Goal: Information Seeking & Learning: Learn about a topic

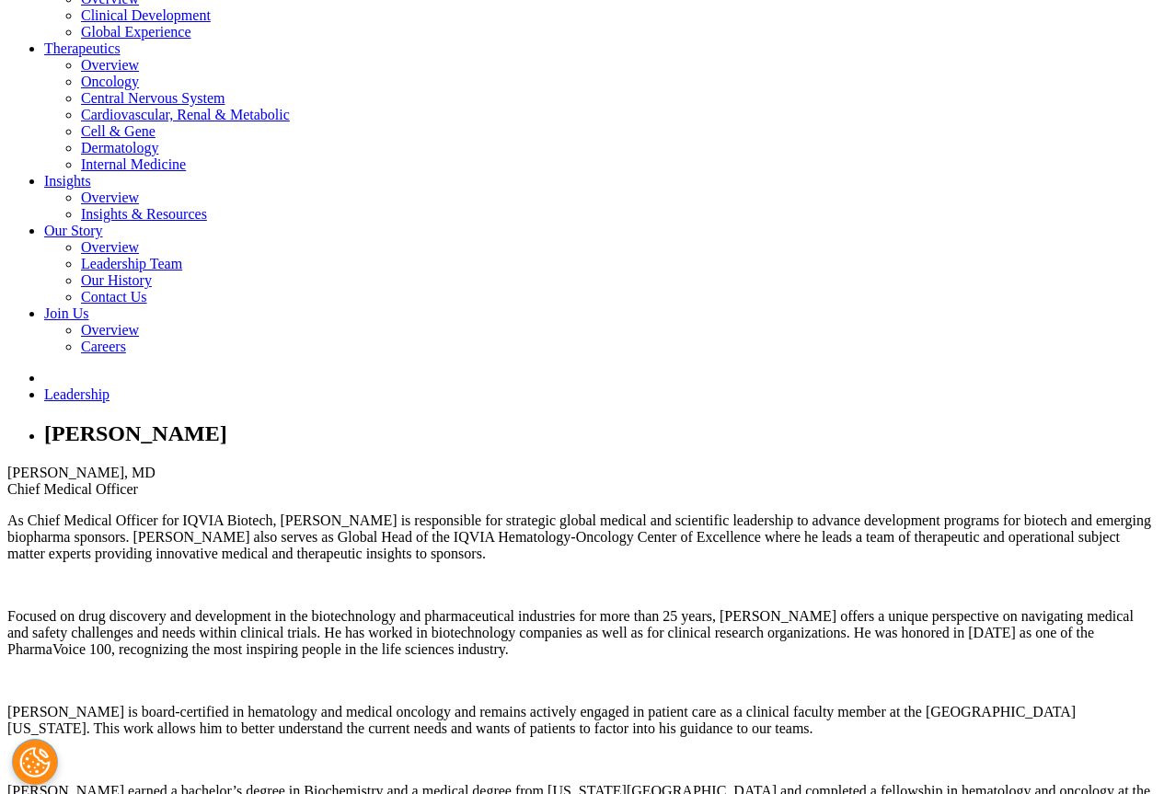
scroll to position [598, 0]
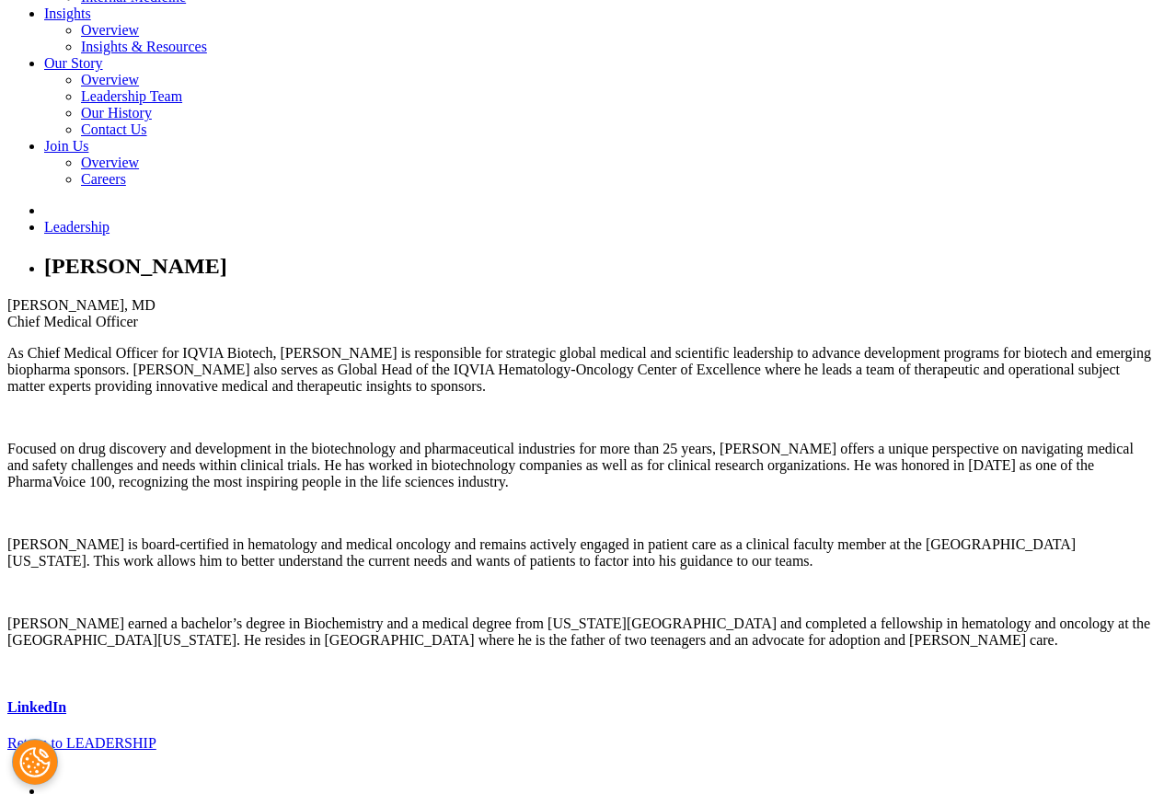
click at [66, 700] on link "LinkedIn" at bounding box center [36, 708] width 59 height 16
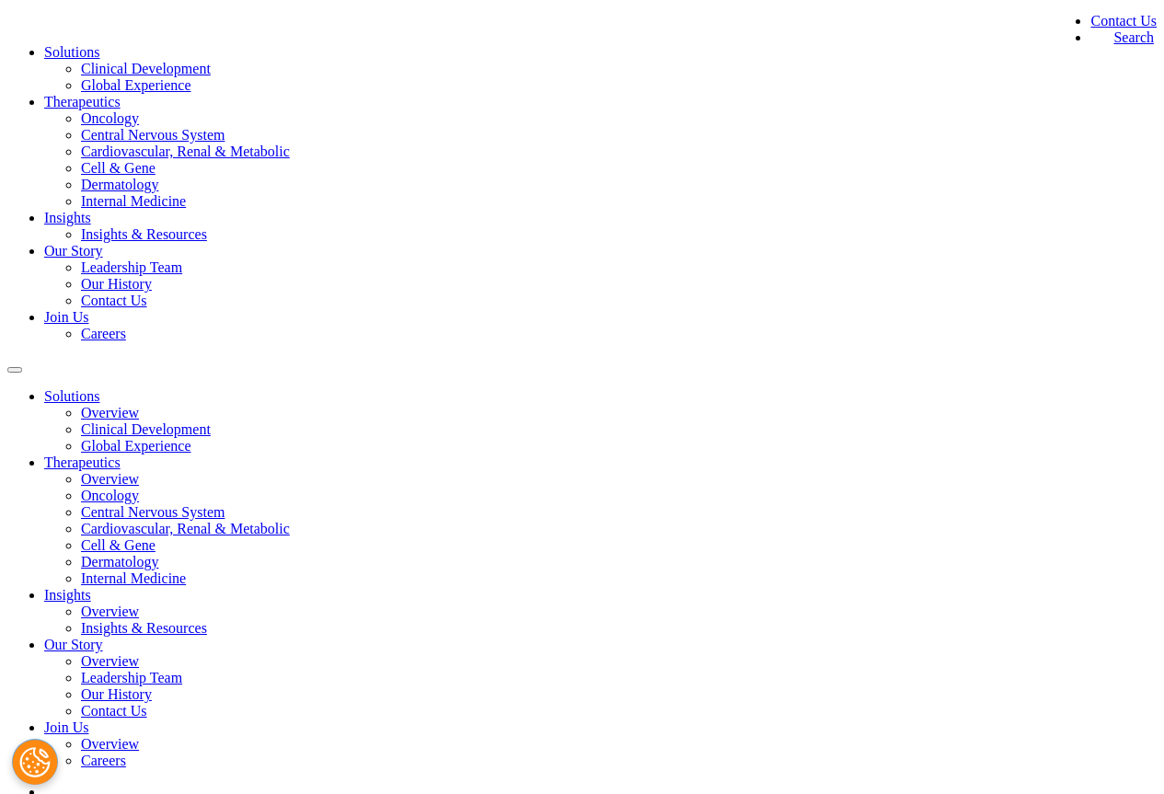
scroll to position [0, 0]
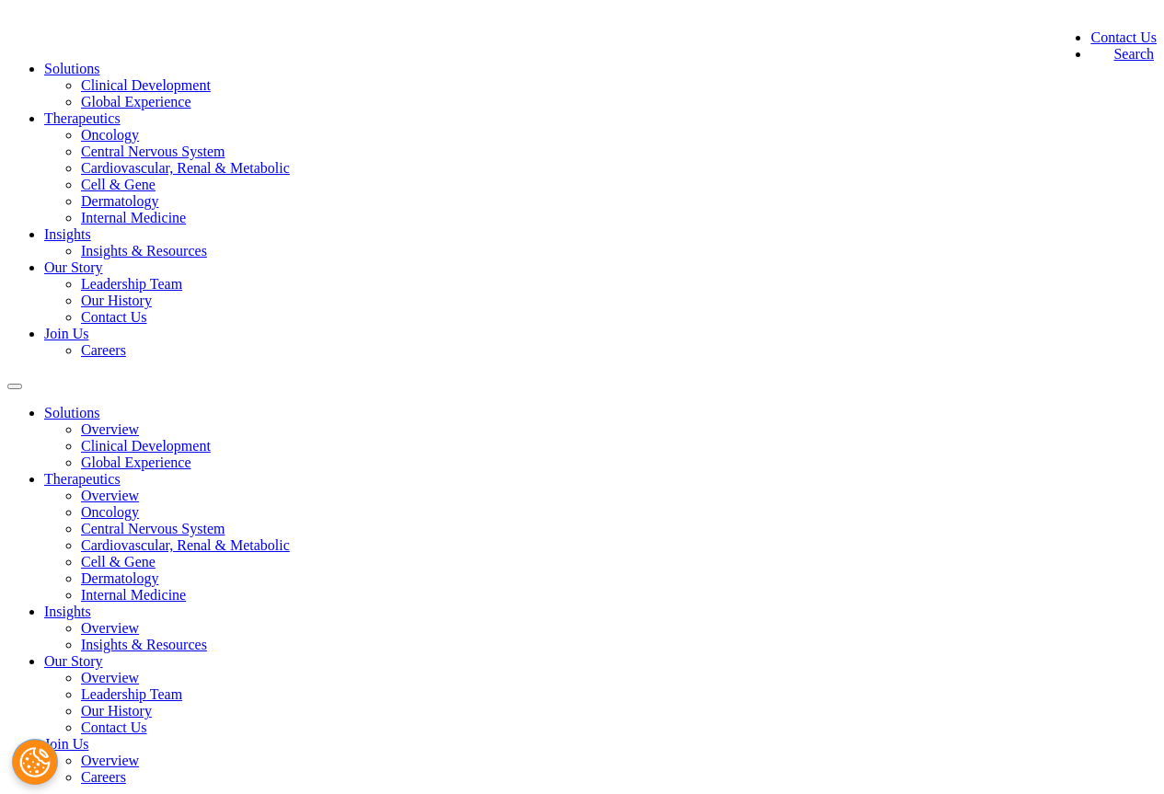
click at [193, 260] on li "Our Story Leadership Team Our History Contact Us" at bounding box center [118, 293] width 149 height 66
click at [152, 293] on link "Our History" at bounding box center [116, 301] width 71 height 16
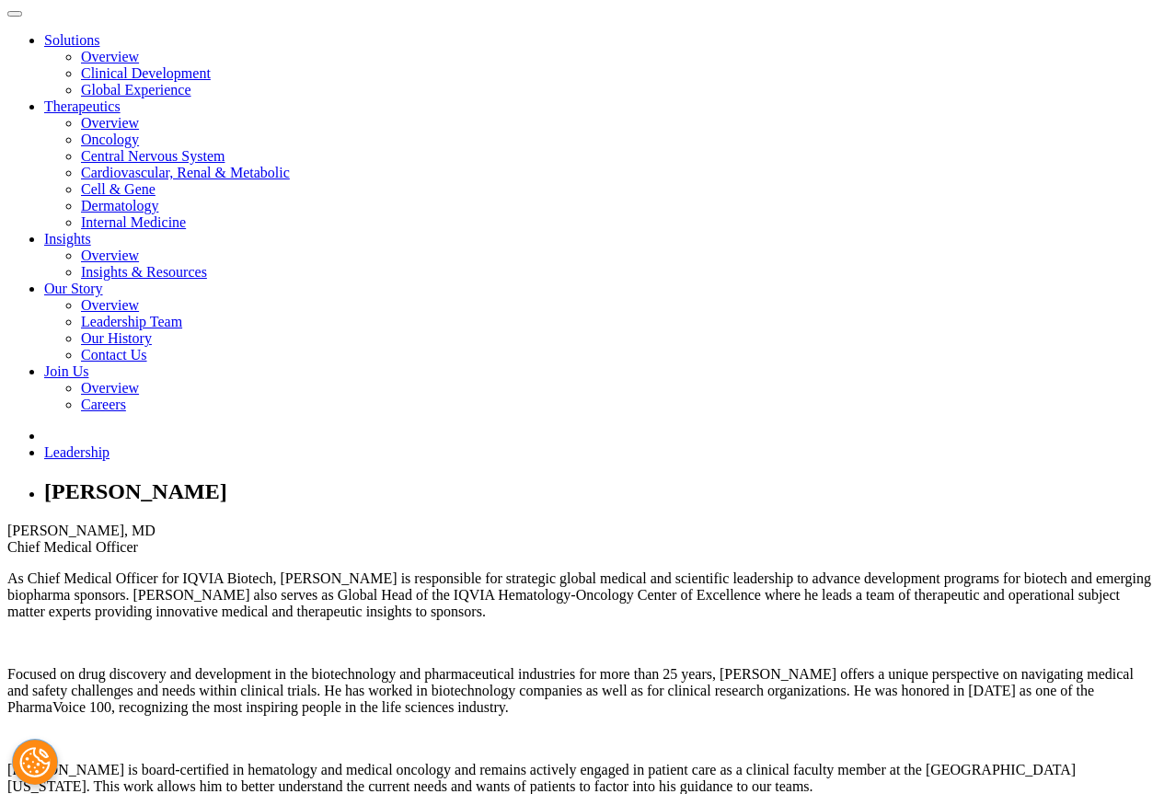
scroll to position [598, 0]
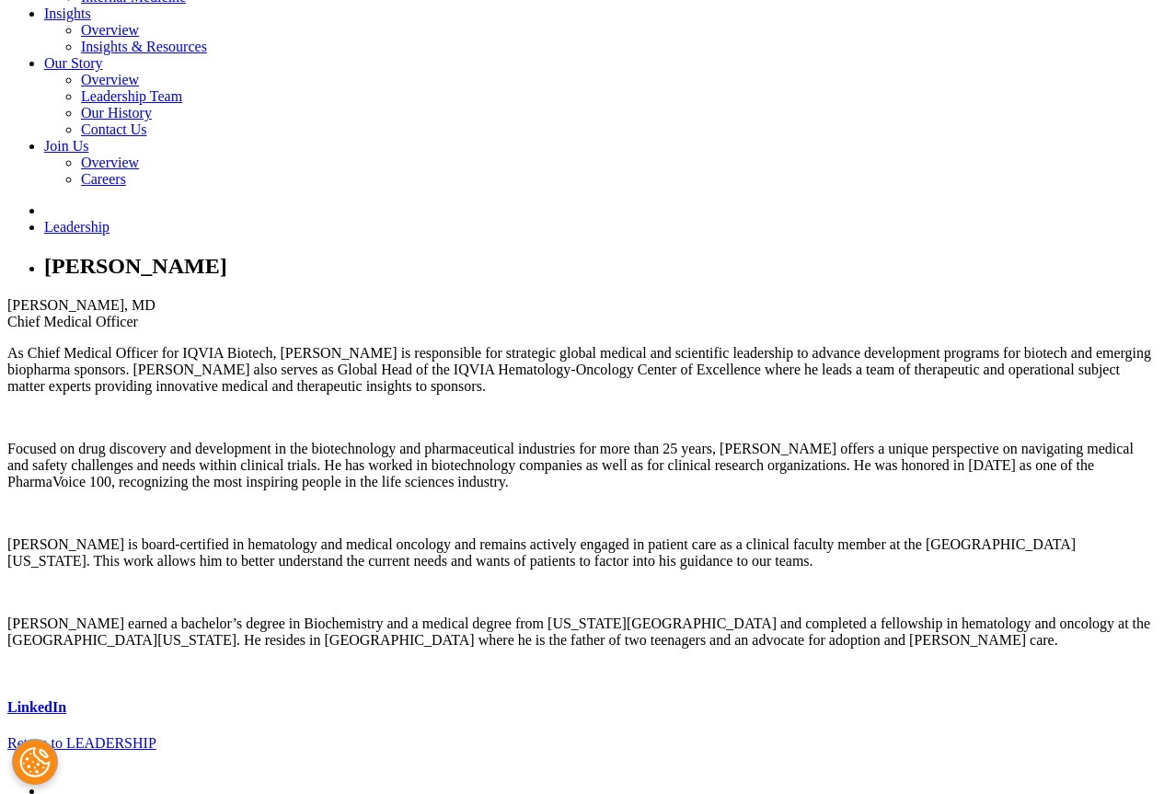
click at [66, 700] on link "LinkedIn" at bounding box center [36, 708] width 59 height 16
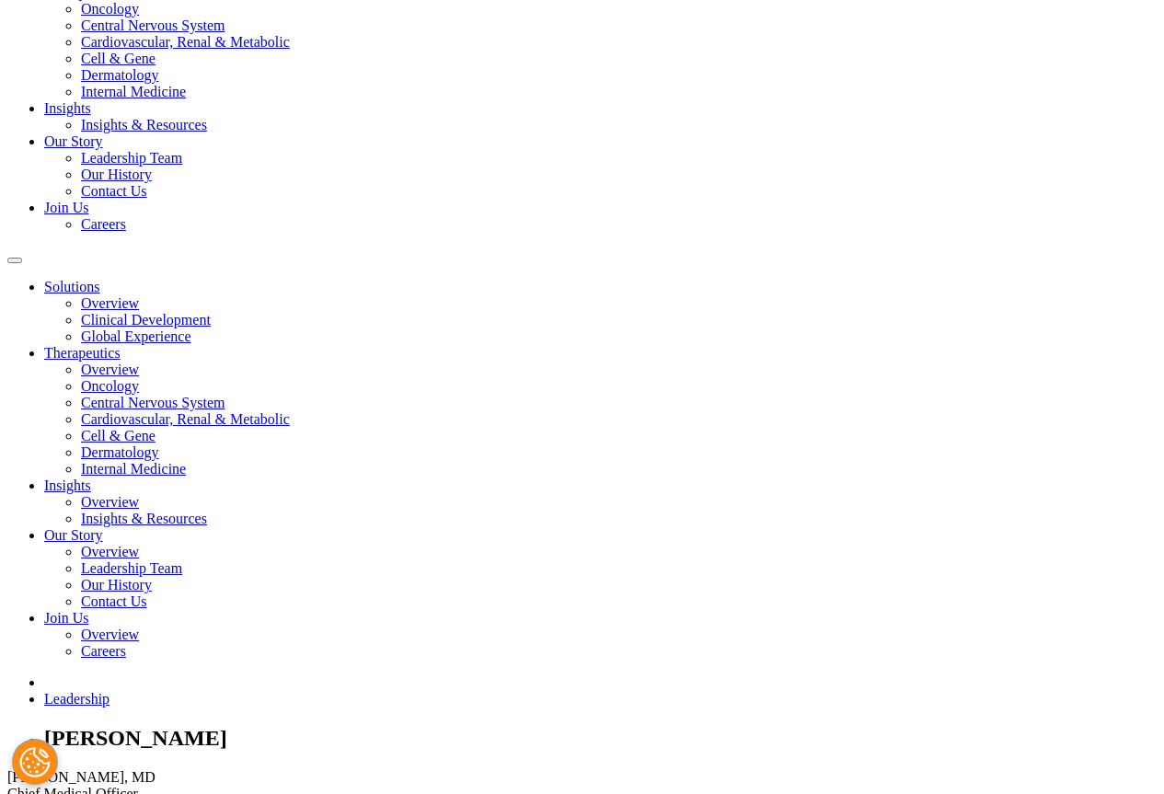
scroll to position [0, 0]
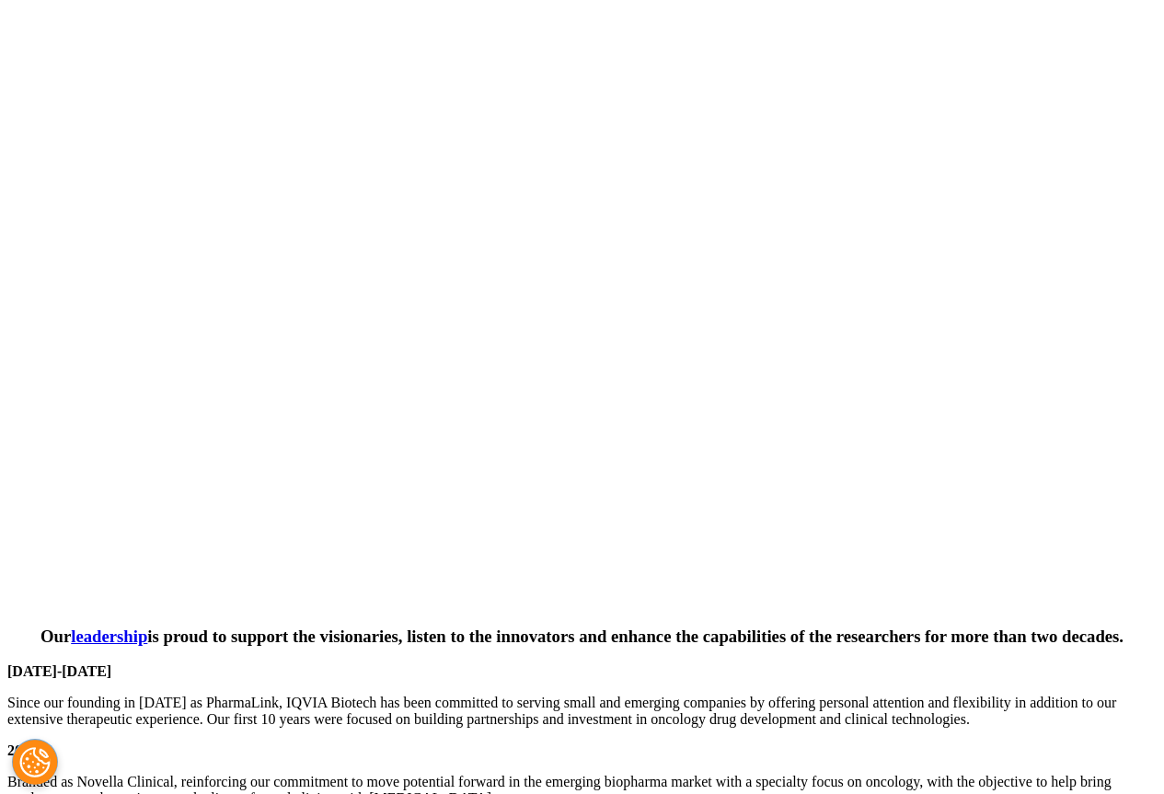
scroll to position [1657, 0]
